Goal: Information Seeking & Learning: Learn about a topic

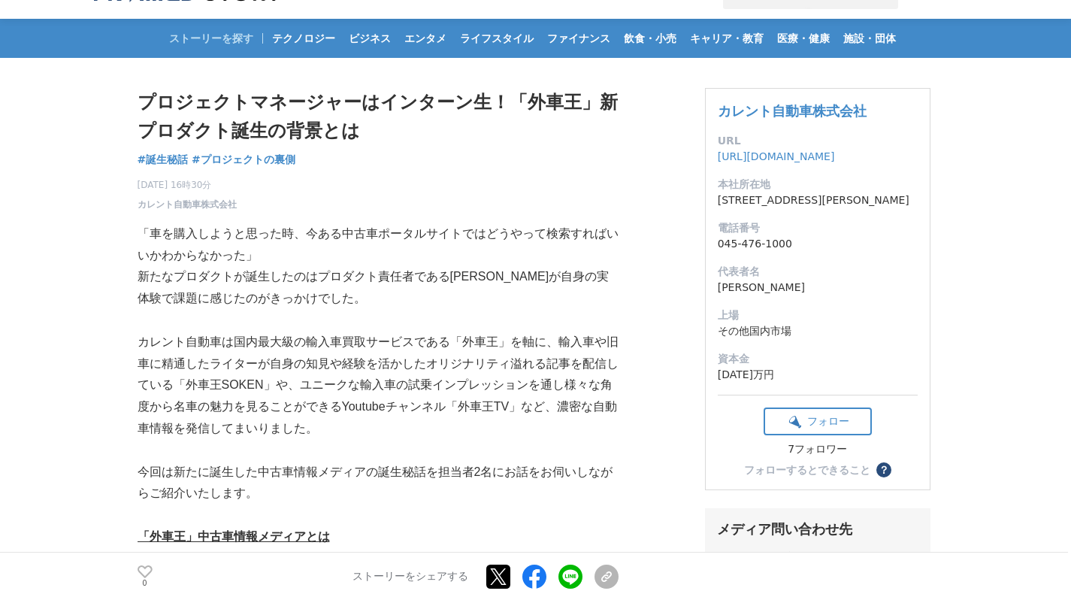
scroll to position [38, 0]
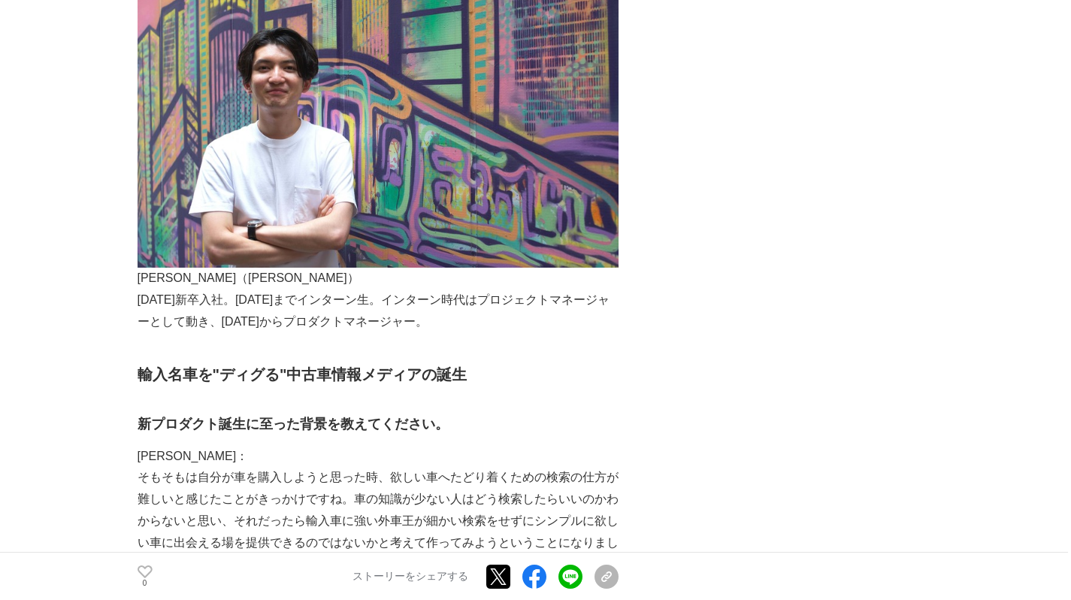
scroll to position [1588, 0]
